Goal: Check status

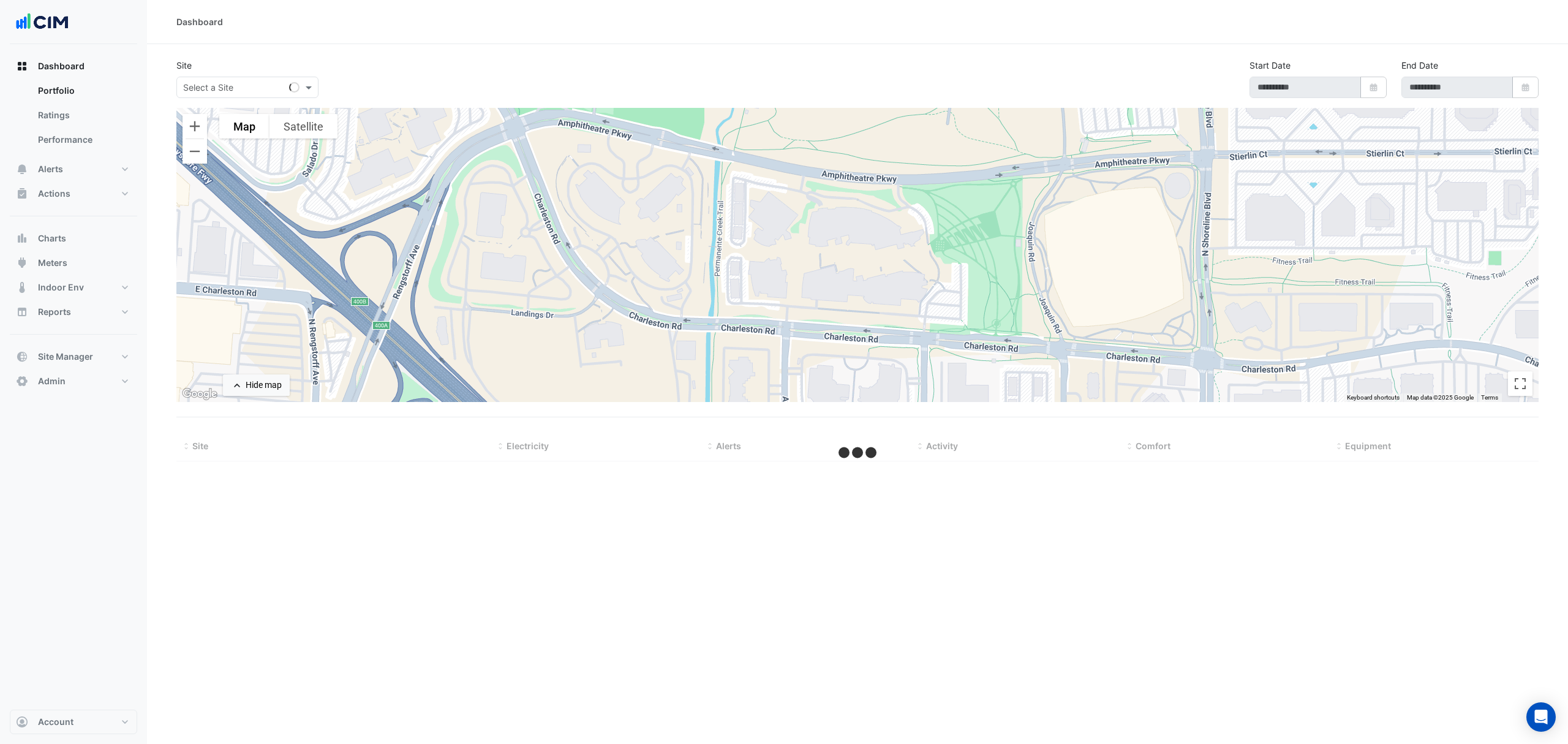
type input "**********"
select select "***"
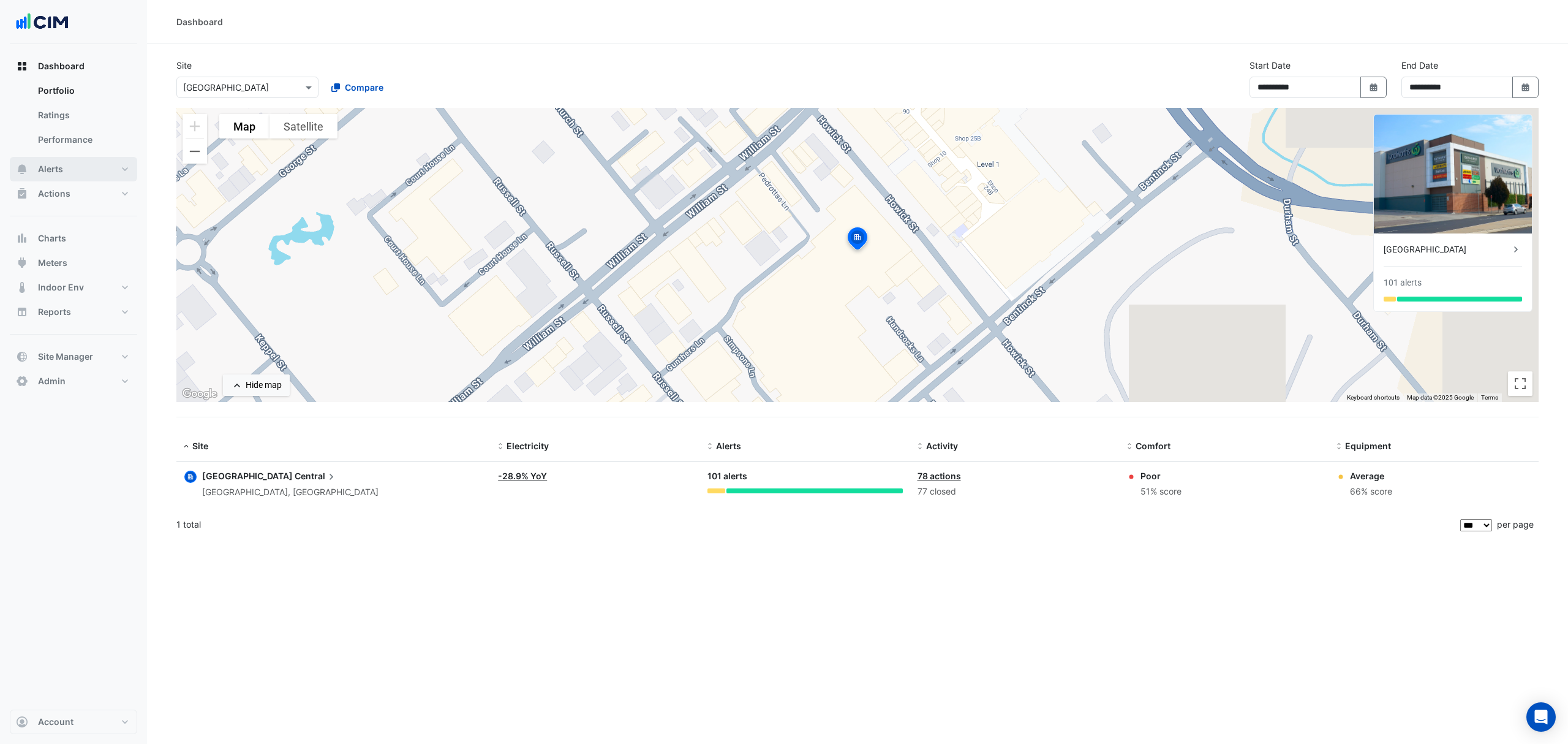
click at [70, 175] on button "Alerts" at bounding box center [73, 169] width 127 height 25
